Goal: Transaction & Acquisition: Obtain resource

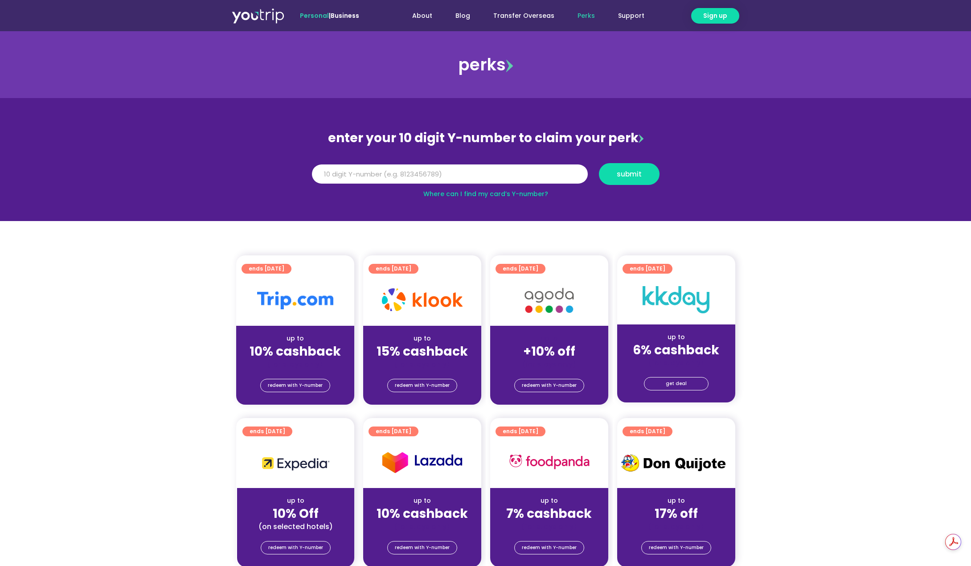
click at [848, 346] on section "ends 31 Mar 2027 up to 10% cashback (for stays only) redeem with Y-number ends …" at bounding box center [485, 335] width 971 height 160
click at [526, 191] on link "Where can I find my card’s Y-number?" at bounding box center [485, 193] width 125 height 9
click at [193, 296] on section "ends 31 Mar 2027 up to 10% cashback (for stays only) redeem with Y-number ends …" at bounding box center [485, 335] width 971 height 160
click at [403, 178] on input "Y Number" at bounding box center [450, 174] width 276 height 20
type input "8104325772"
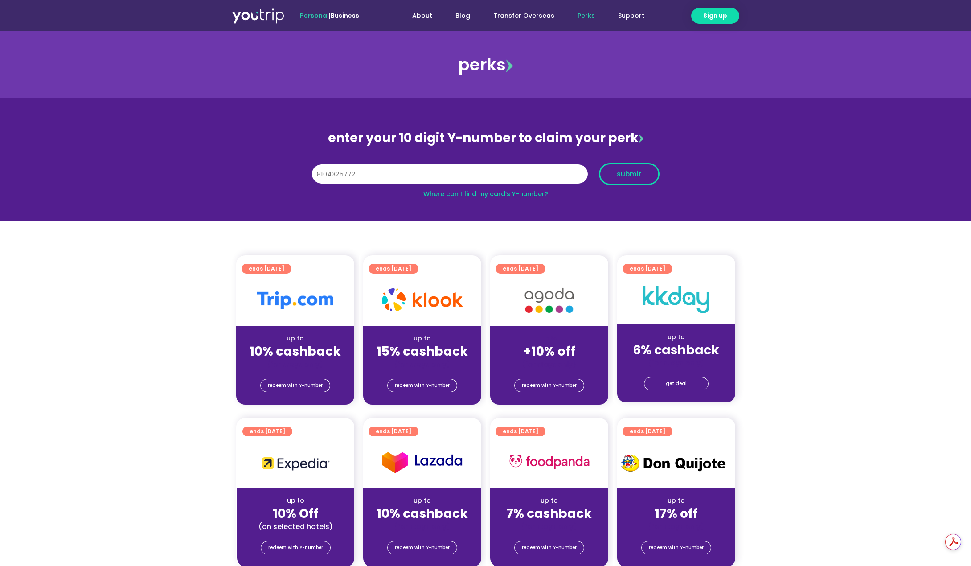
click at [636, 167] on button "submit" at bounding box center [629, 174] width 61 height 22
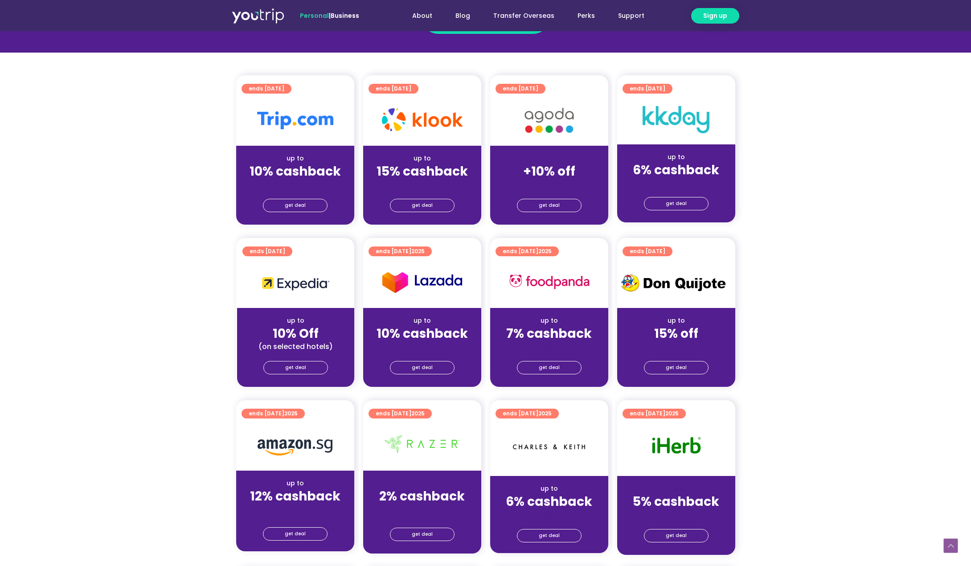
scroll to position [178, 0]
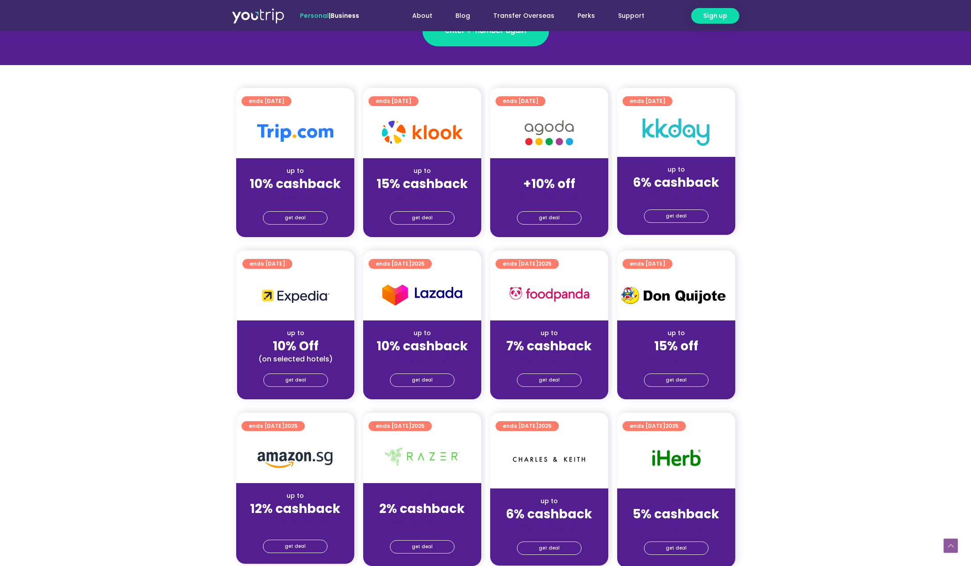
click at [431, 166] on div "up to" at bounding box center [422, 170] width 104 height 9
click at [435, 213] on link "get deal" at bounding box center [422, 217] width 65 height 13
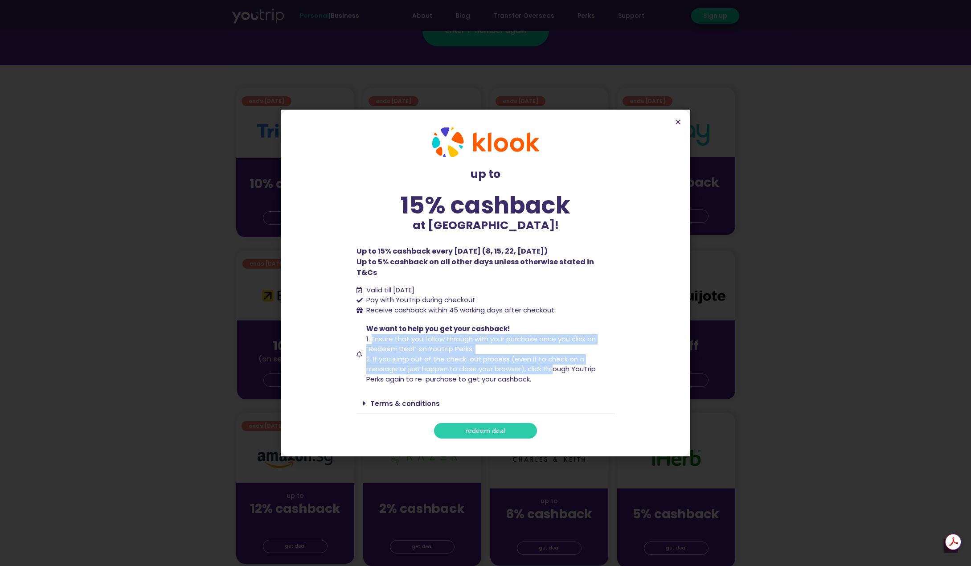
scroll to position [0, 0]
drag, startPoint x: 372, startPoint y: 334, endPoint x: 573, endPoint y: 374, distance: 204.6
click at [573, 374] on span "We want to help you get your cashback! 1. Ensure that you follow through with y…" at bounding box center [489, 354] width 251 height 60
click at [568, 373] on span "We want to help you get your cashback! 1. Ensure that you follow through with y…" at bounding box center [489, 354] width 251 height 60
drag, startPoint x: 566, startPoint y: 372, endPoint x: 530, endPoint y: 332, distance: 53.3
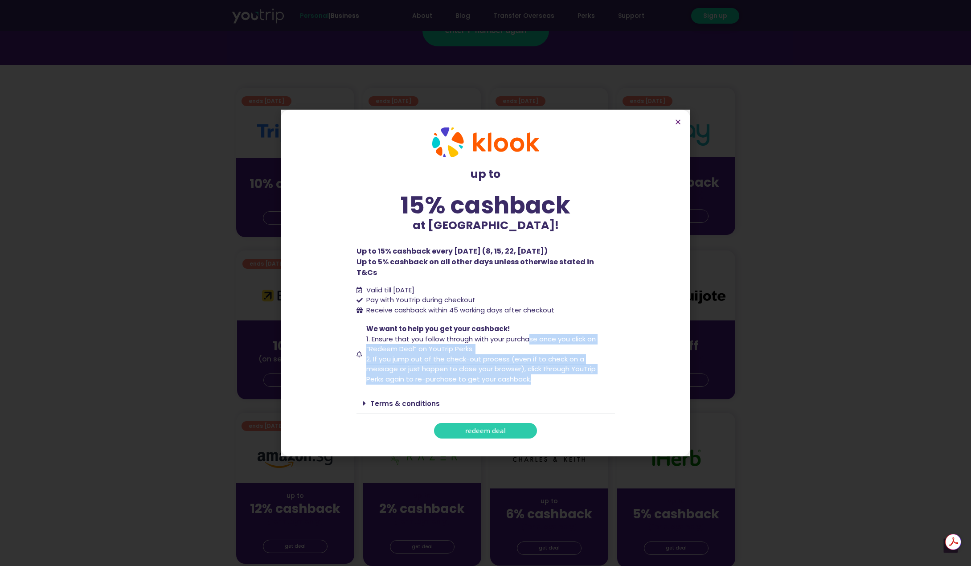
click at [530, 332] on span "We want to help you get your cashback! 1. Ensure that you follow through with y…" at bounding box center [489, 354] width 251 height 60
click at [530, 334] on span "1. Ensure that you follow through with your purchase once you click on “Redeem …" at bounding box center [481, 344] width 230 height 20
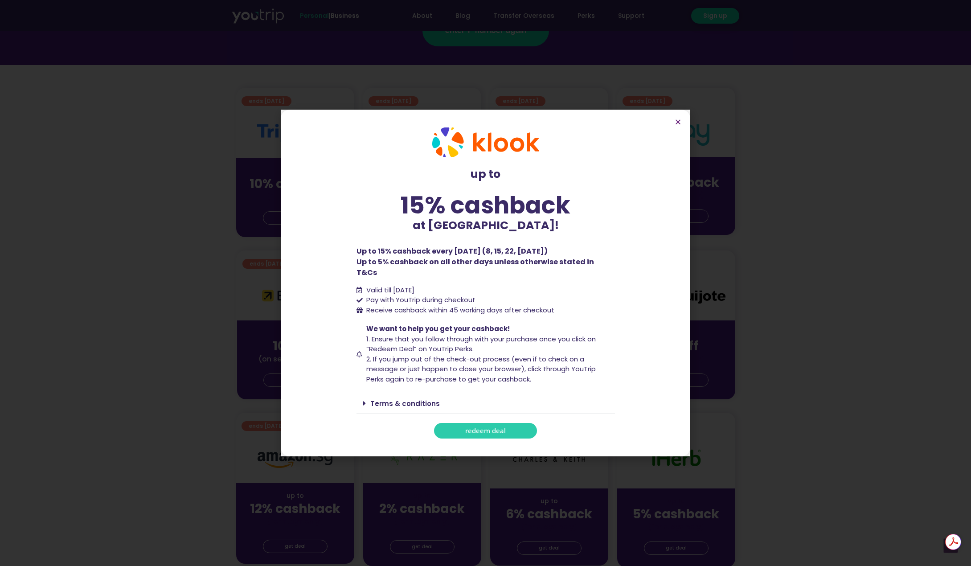
click at [683, 125] on section "up to 15% cashback at [GEOGRAPHIC_DATA]! up to 15% cashback at [GEOGRAPHIC_DATA…" at bounding box center [486, 283] width 410 height 347
drag, startPoint x: 692, startPoint y: 136, endPoint x: 685, endPoint y: 132, distance: 8.2
click at [692, 136] on div "up to 15% cashback at [GEOGRAPHIC_DATA]! up to 15% cashback at [GEOGRAPHIC_DATA…" at bounding box center [485, 283] width 971 height 566
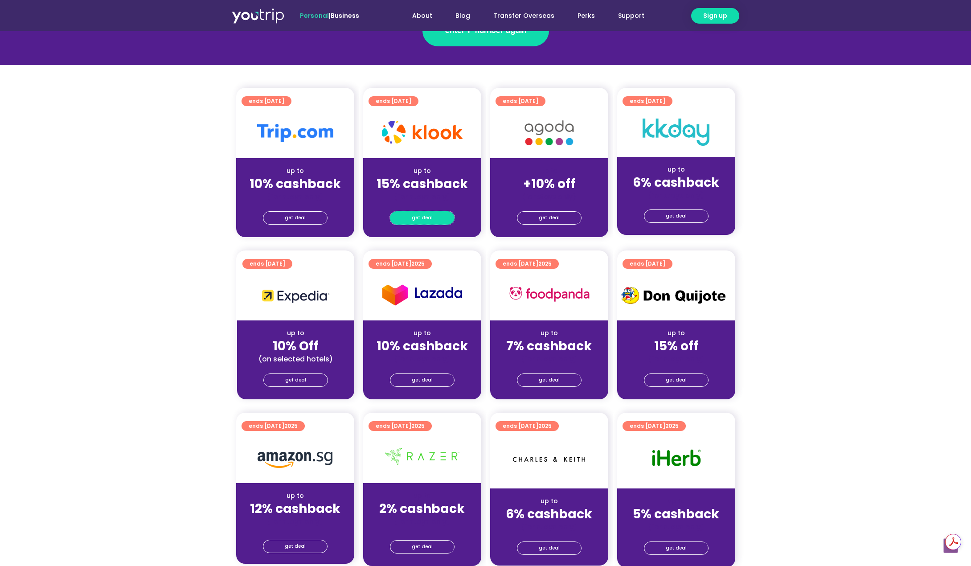
click at [675, 127] on img at bounding box center [676, 132] width 67 height 27
click at [675, 126] on img at bounding box center [676, 132] width 67 height 27
click at [303, 219] on span "get deal" at bounding box center [295, 218] width 21 height 12
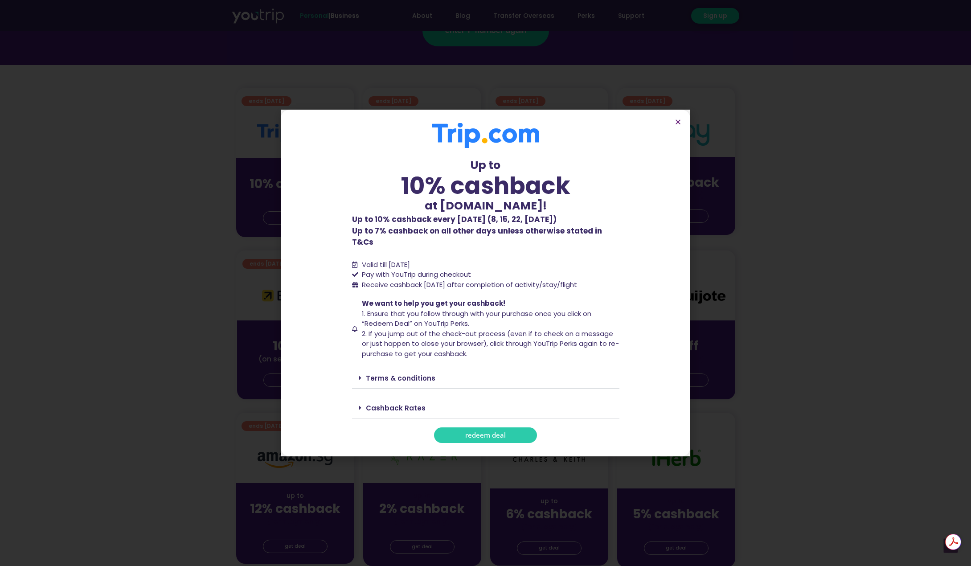
click at [500, 302] on span "We want to help you get your cashback! 1. Ensure that you follow through with y…" at bounding box center [490, 329] width 260 height 60
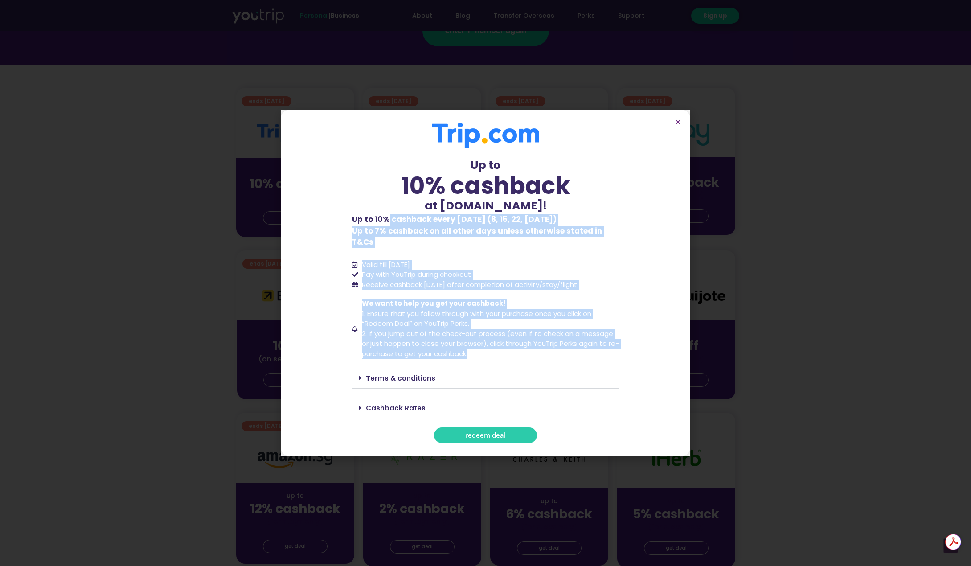
drag, startPoint x: 385, startPoint y: 226, endPoint x: 494, endPoint y: 357, distance: 170.3
click at [490, 356] on div "Up to 10% cashback at [DOMAIN_NAME]! Up to 10% cashback at [DOMAIN_NAME]! Up to…" at bounding box center [485, 283] width 267 height 320
click at [504, 351] on span "We want to help you get your cashback! 1. Ensure that you follow through with y…" at bounding box center [490, 329] width 260 height 60
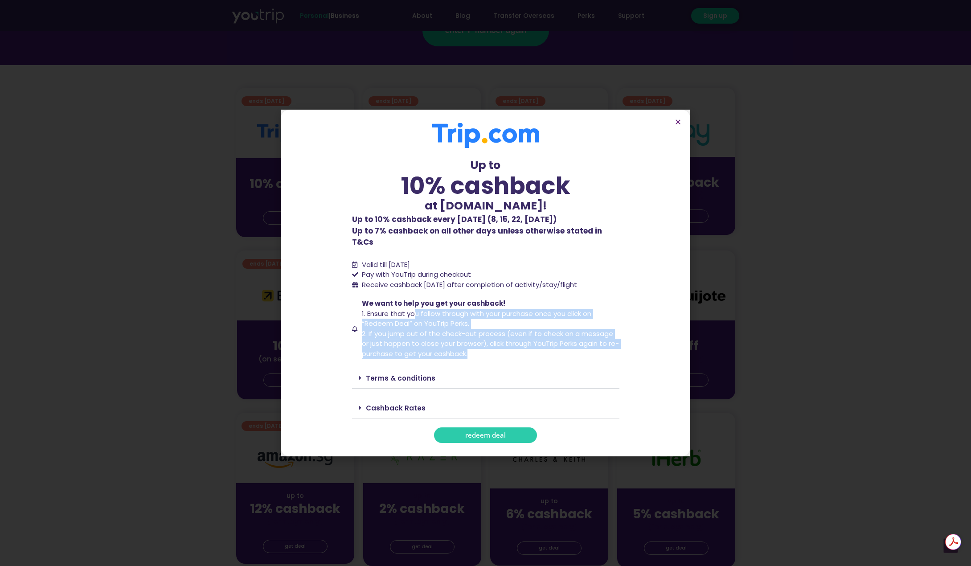
drag, startPoint x: 493, startPoint y: 346, endPoint x: 402, endPoint y: 303, distance: 100.9
click at [405, 304] on span "We want to help you get your cashback! 1. Ensure that you follow through with y…" at bounding box center [490, 329] width 260 height 60
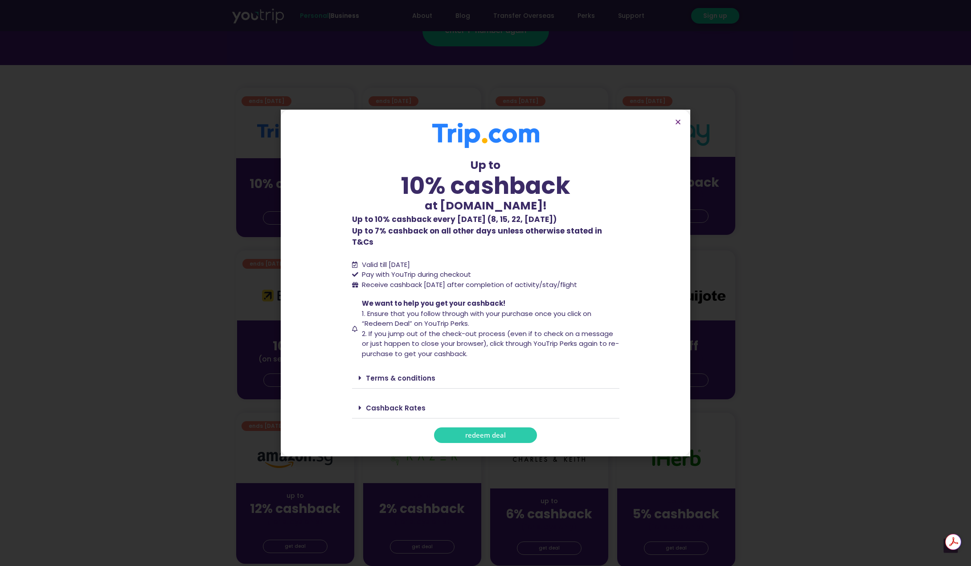
click at [402, 309] on span "1. Ensure that you follow through with your purchase once you click on “Redeem …" at bounding box center [477, 319] width 230 height 20
click at [677, 125] on icon "Close" at bounding box center [678, 122] width 7 height 7
